Goal: Download file/media

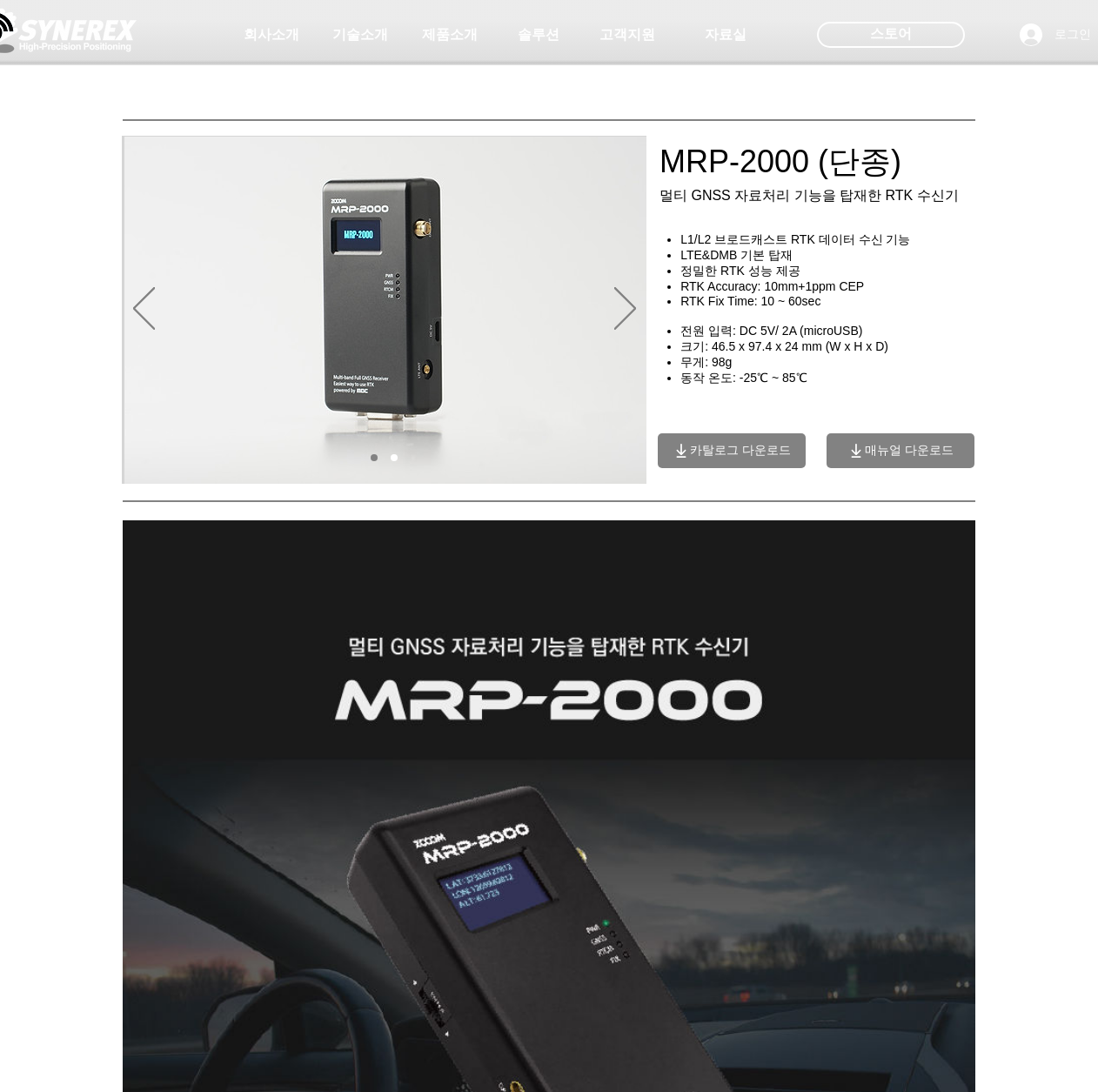
click at [611, 307] on img "슬라이드쇼" at bounding box center [385, 310] width 522 height 348
click at [619, 305] on icon "다음" at bounding box center [625, 308] width 22 height 43
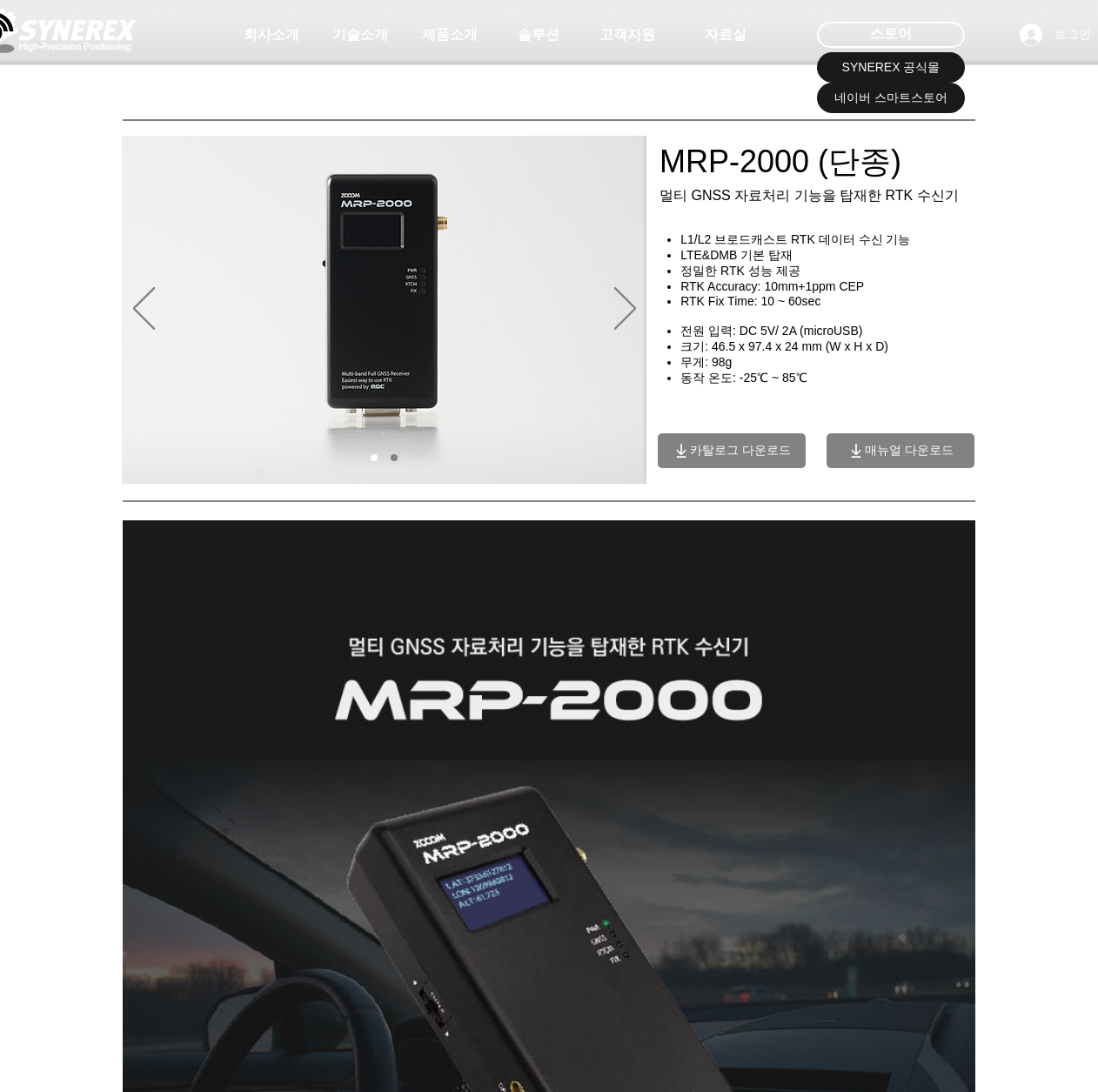
click at [742, 458] on span "카탈로그 다운로드" at bounding box center [740, 450] width 101 height 15
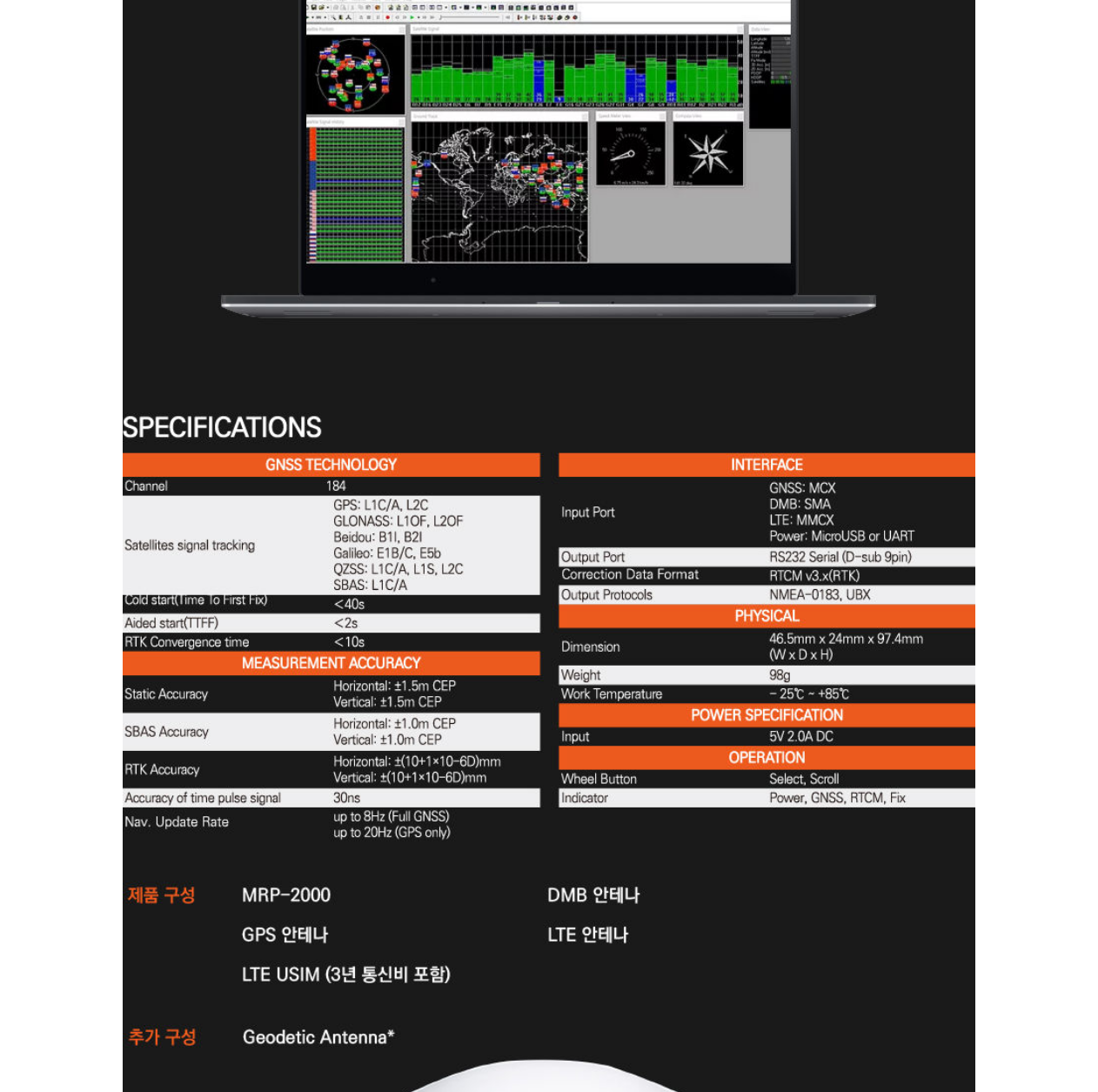
scroll to position [4265, 0]
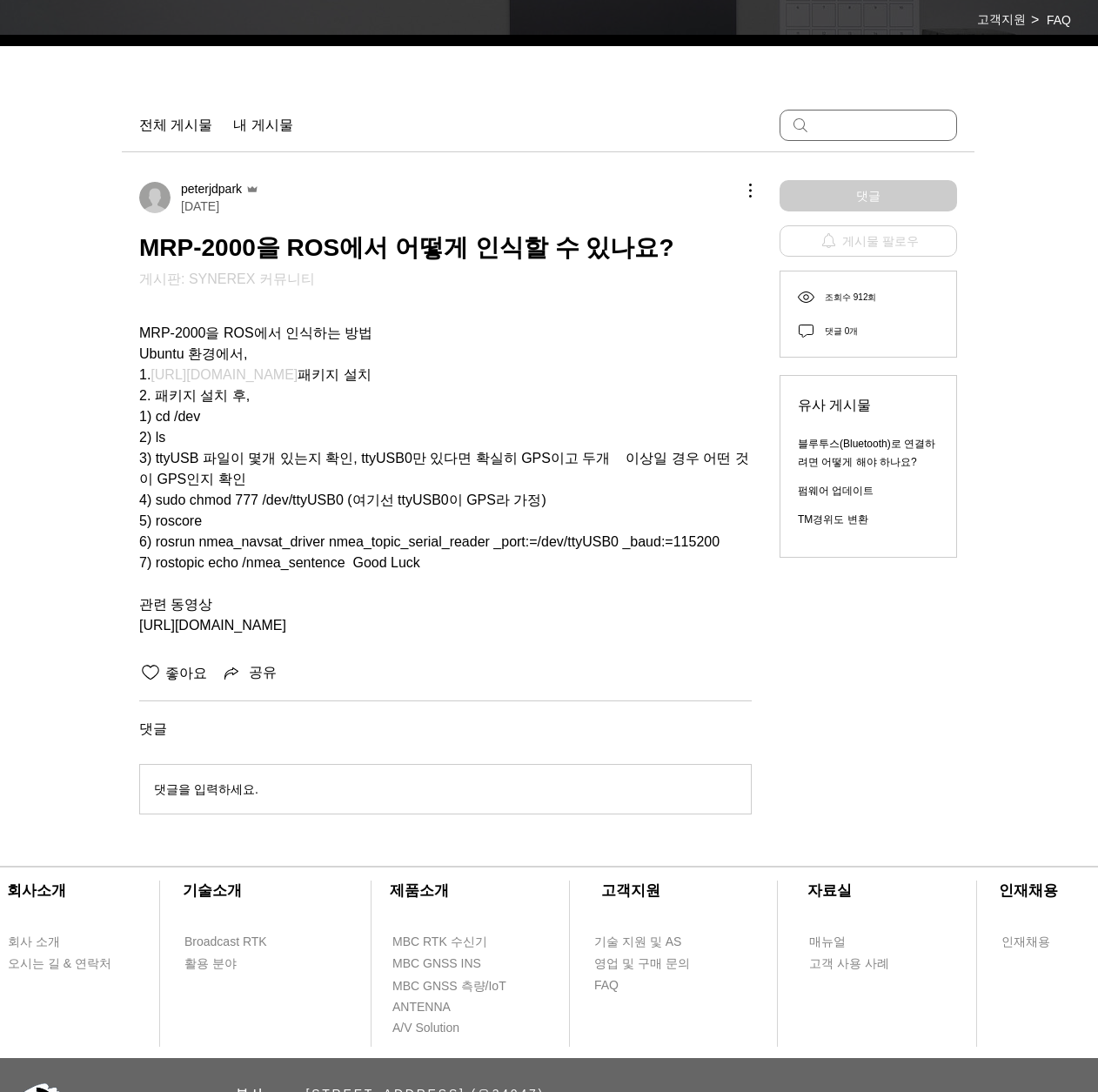
scroll to position [349, 0]
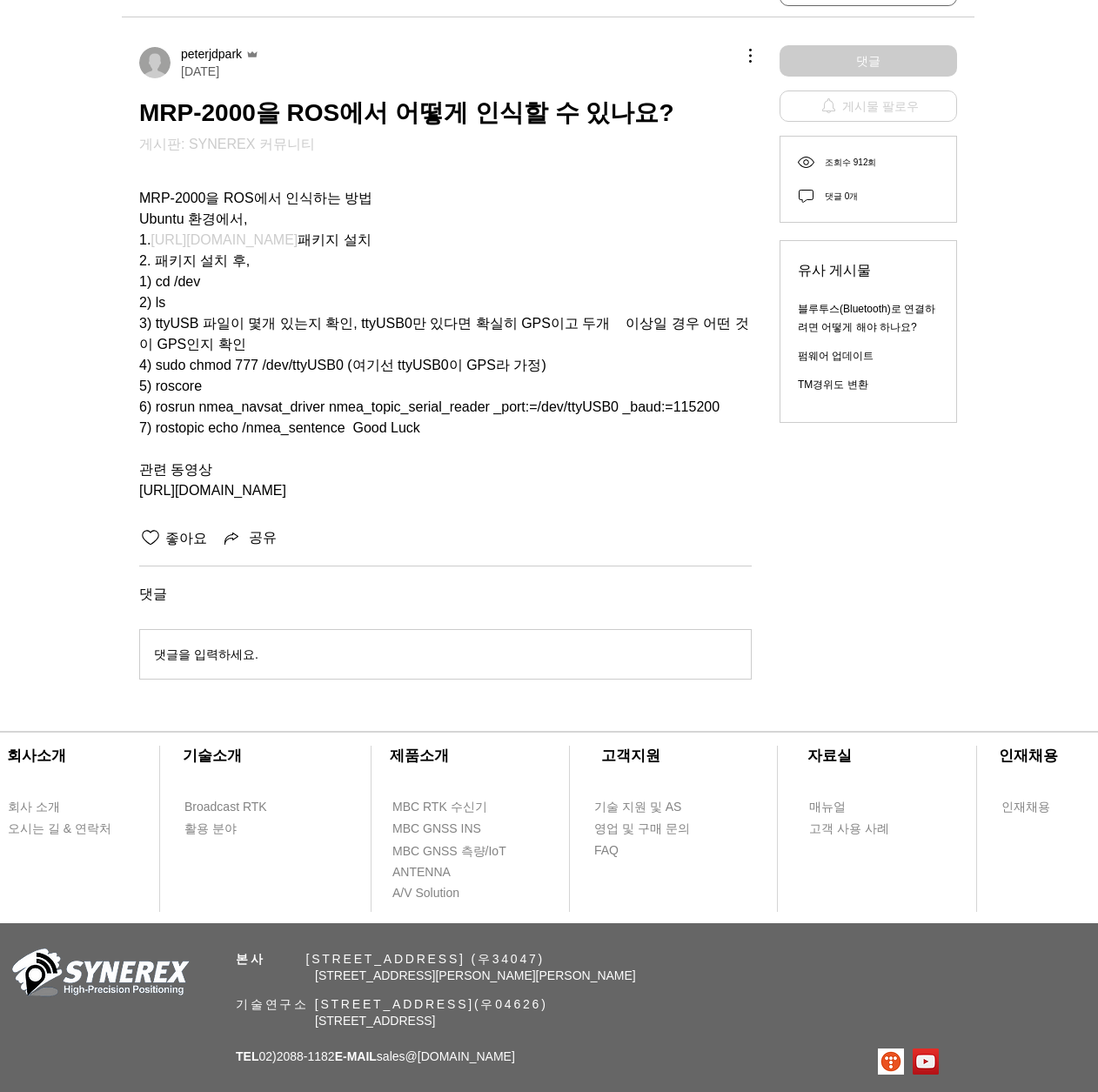
click at [286, 483] on span "https://youtu.be/6q9ahmMUAv8" at bounding box center [212, 490] width 147 height 15
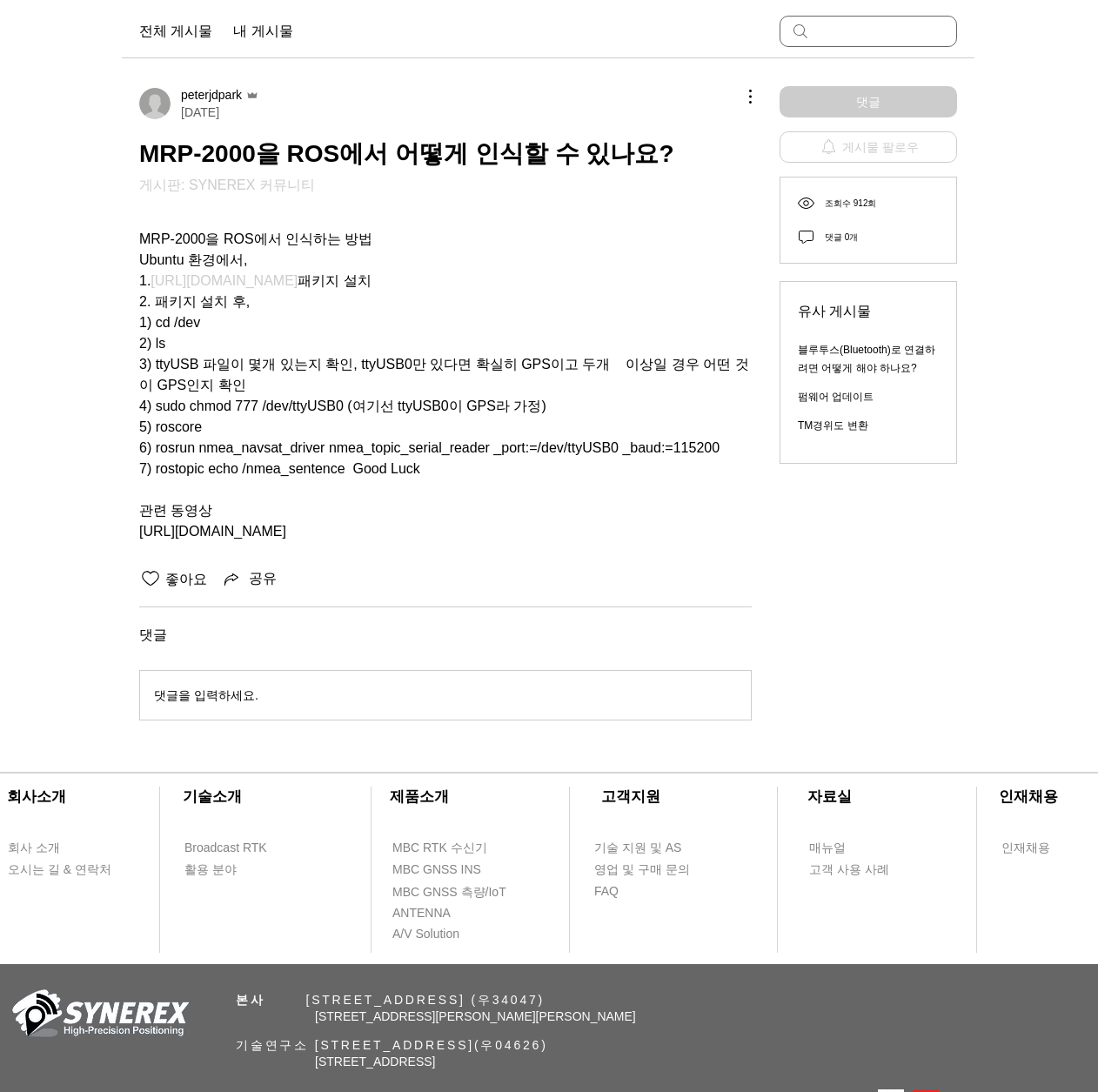
scroll to position [0, 0]
